Goal: Task Accomplishment & Management: Manage account settings

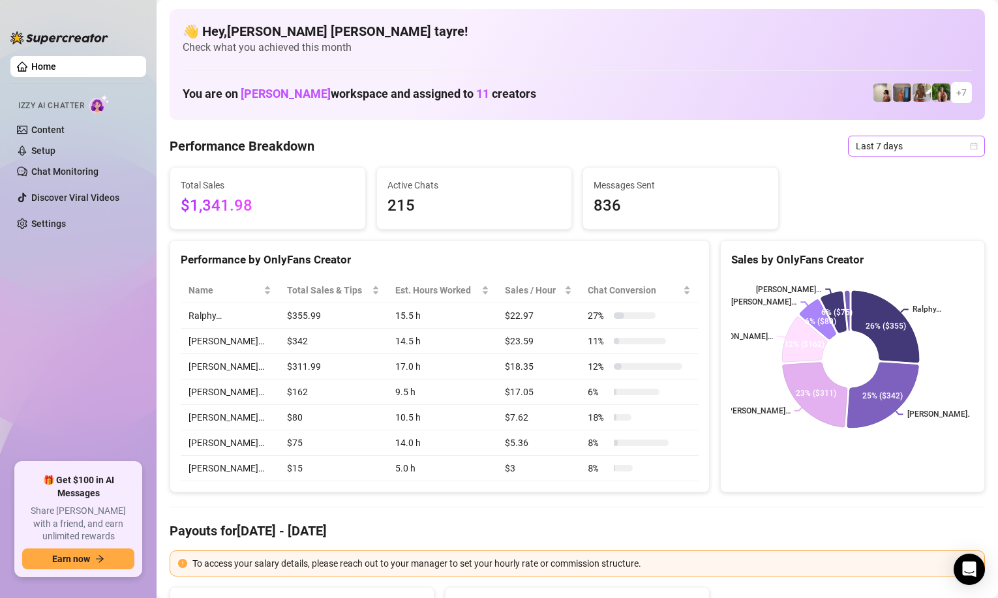
click at [889, 151] on span "Last 7 days" at bounding box center [916, 146] width 121 height 20
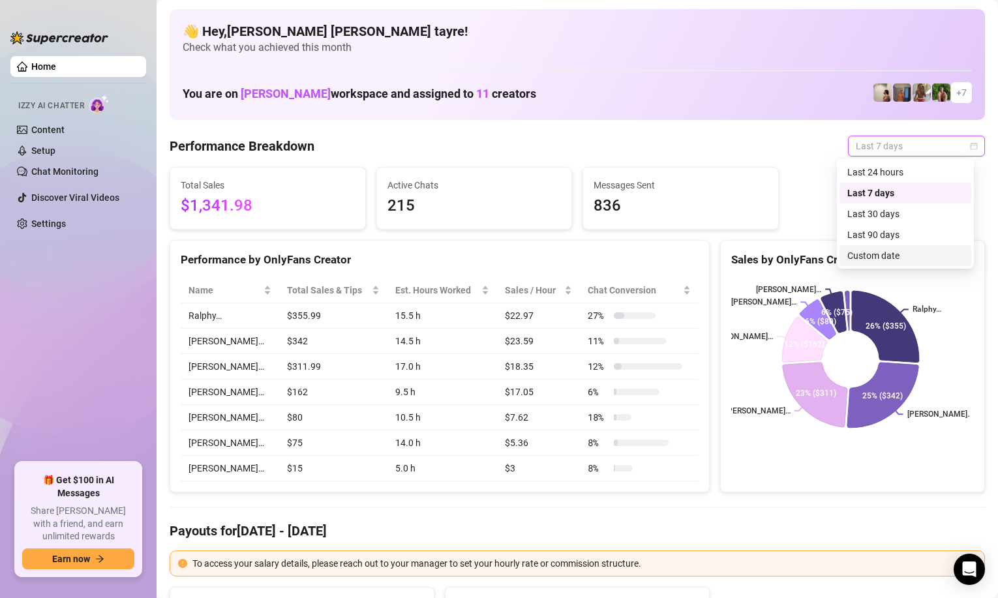
click at [867, 253] on div "Custom date" at bounding box center [906, 256] width 116 height 14
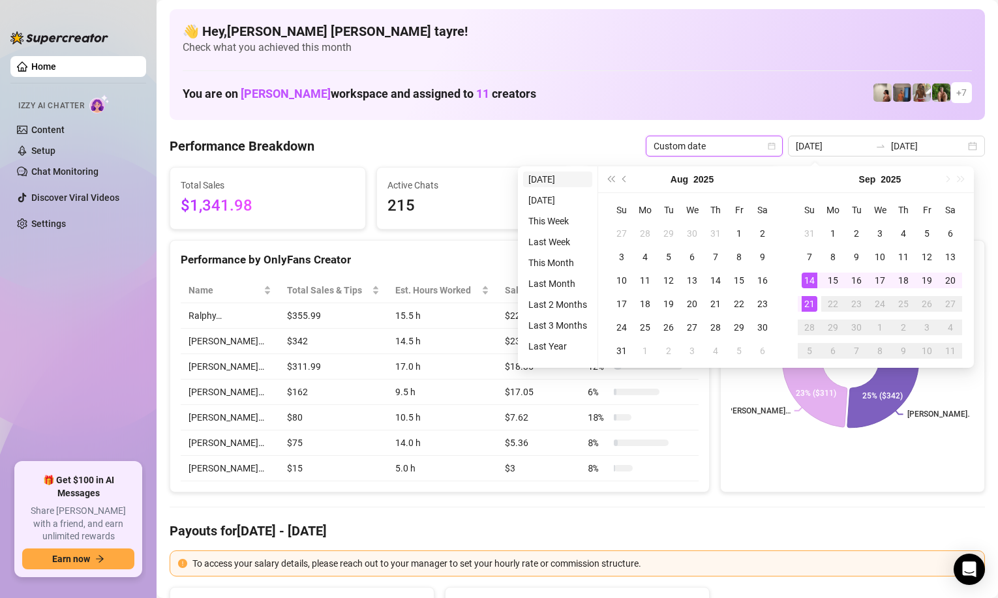
type input "[DATE]"
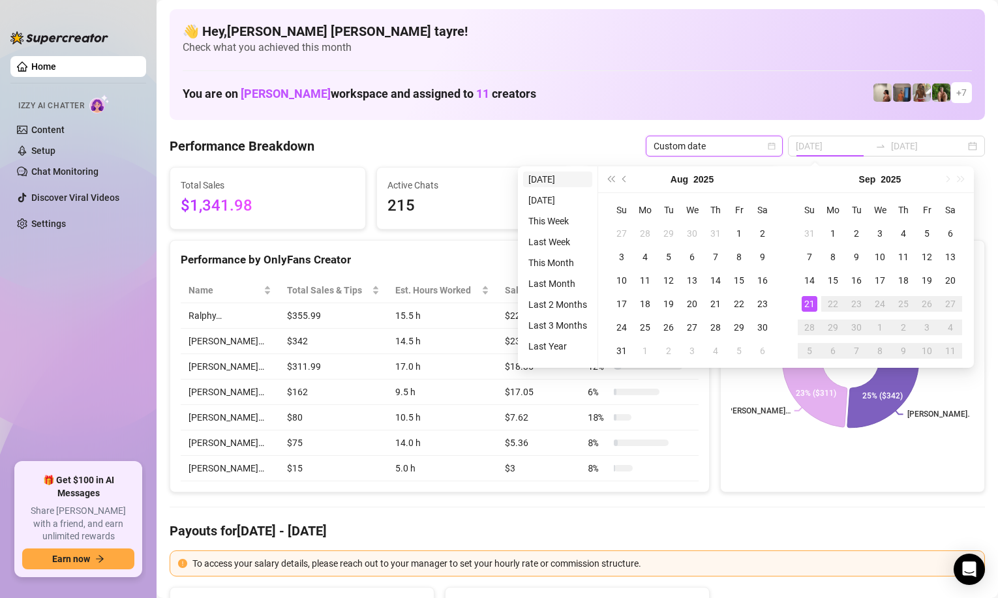
click at [555, 185] on li "[DATE]" at bounding box center [557, 180] width 69 height 16
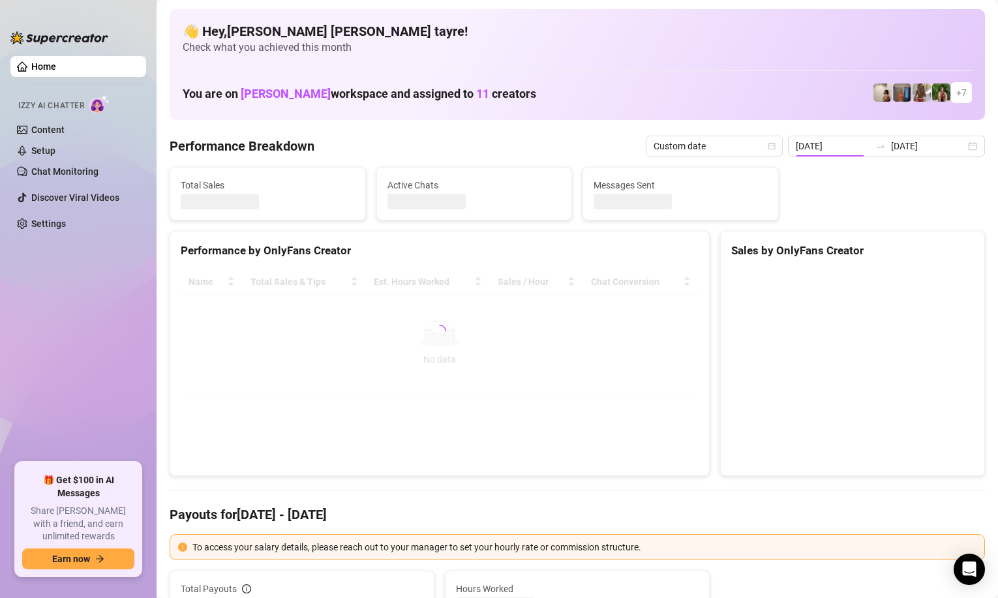
type input "[DATE]"
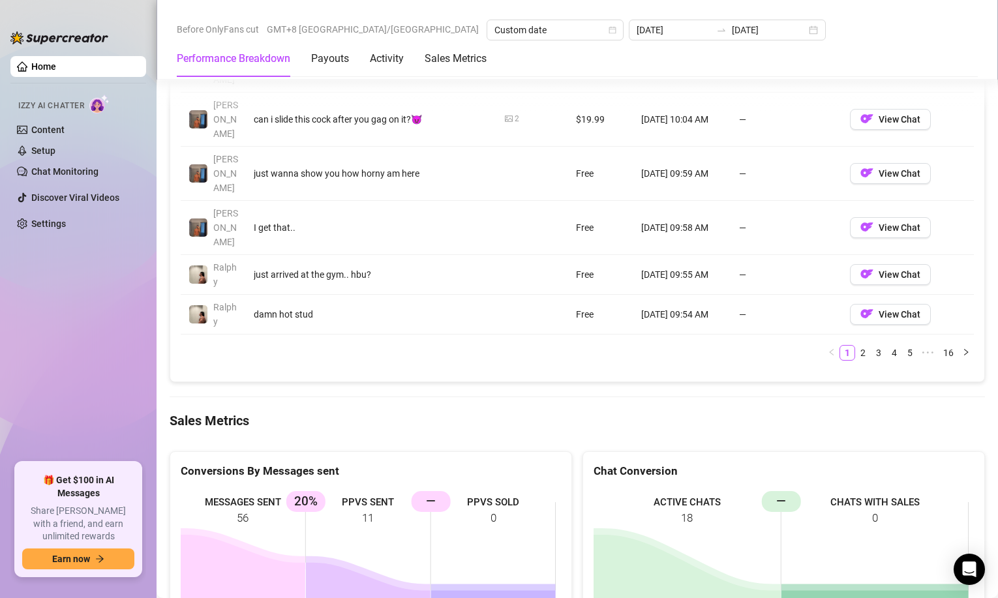
scroll to position [1631, 0]
